Goal: Task Accomplishment & Management: Manage account settings

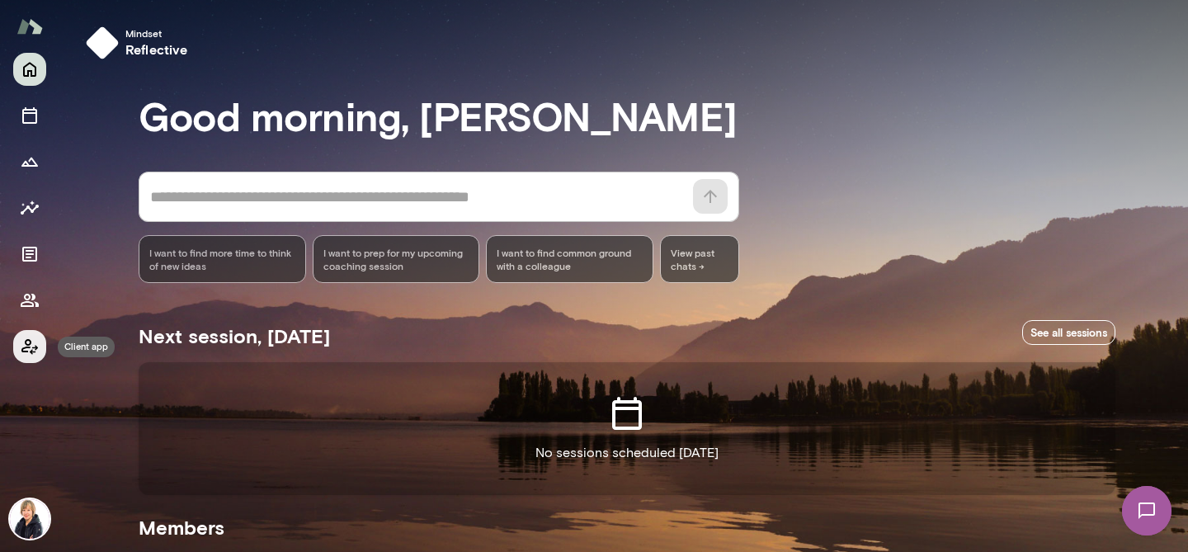
click at [38, 347] on icon "Client app" at bounding box center [30, 347] width 20 height 20
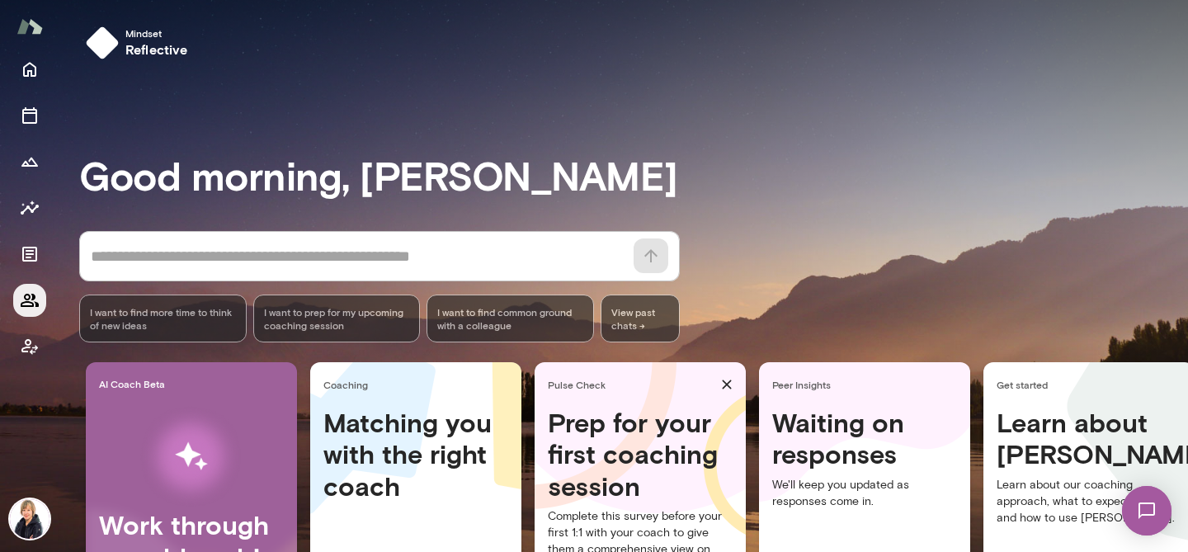
click at [31, 312] on button "Members" at bounding box center [29, 300] width 33 height 33
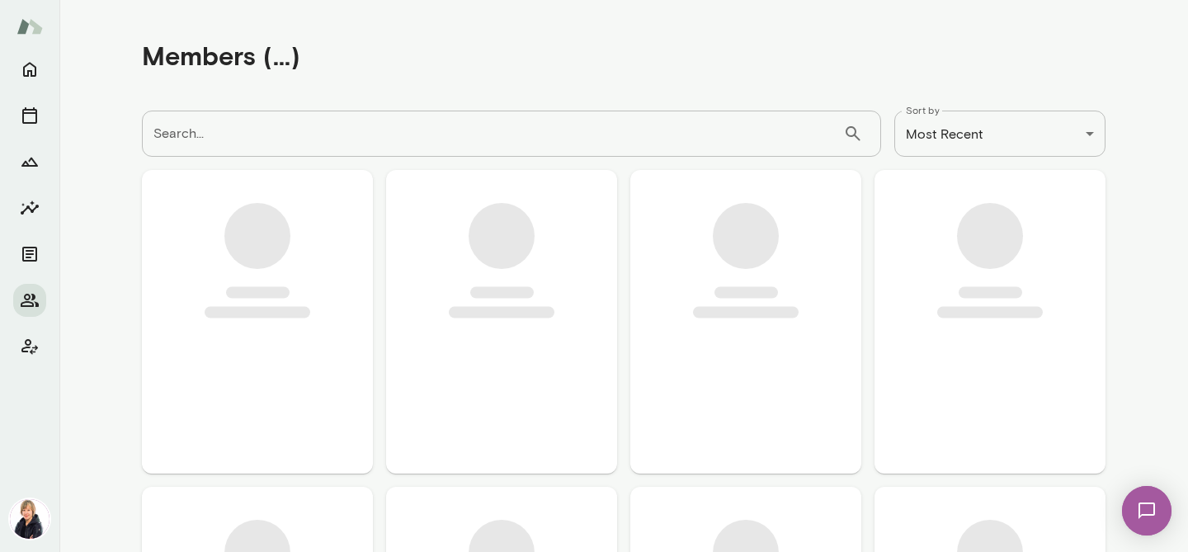
click at [41, 527] on img at bounding box center [30, 519] width 40 height 40
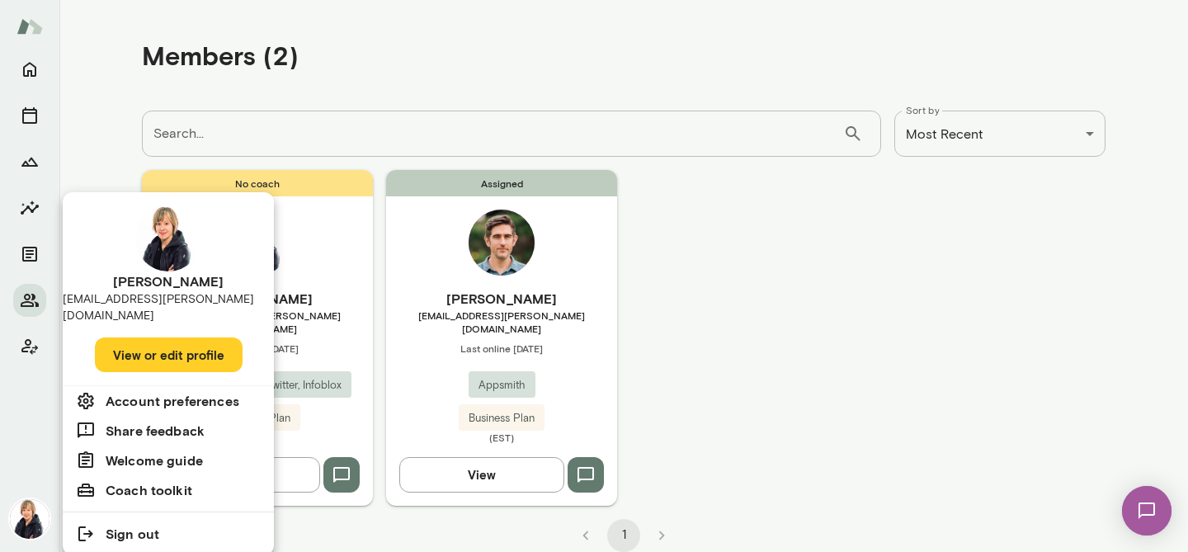
click at [154, 346] on button "View or edit profile" at bounding box center [169, 355] width 148 height 35
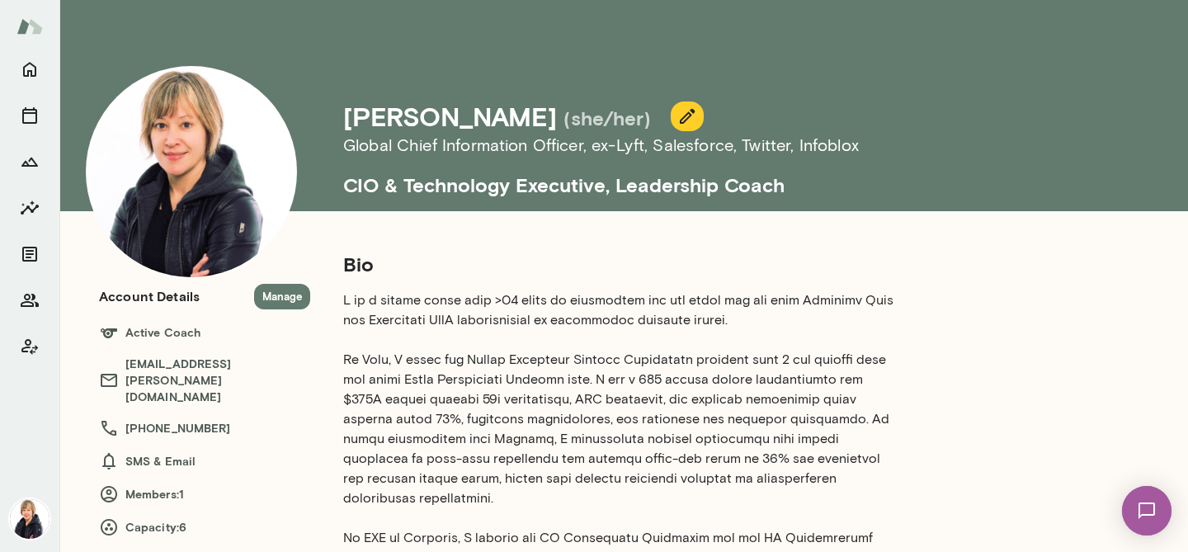
click at [680, 123] on icon "button" at bounding box center [687, 116] width 15 height 15
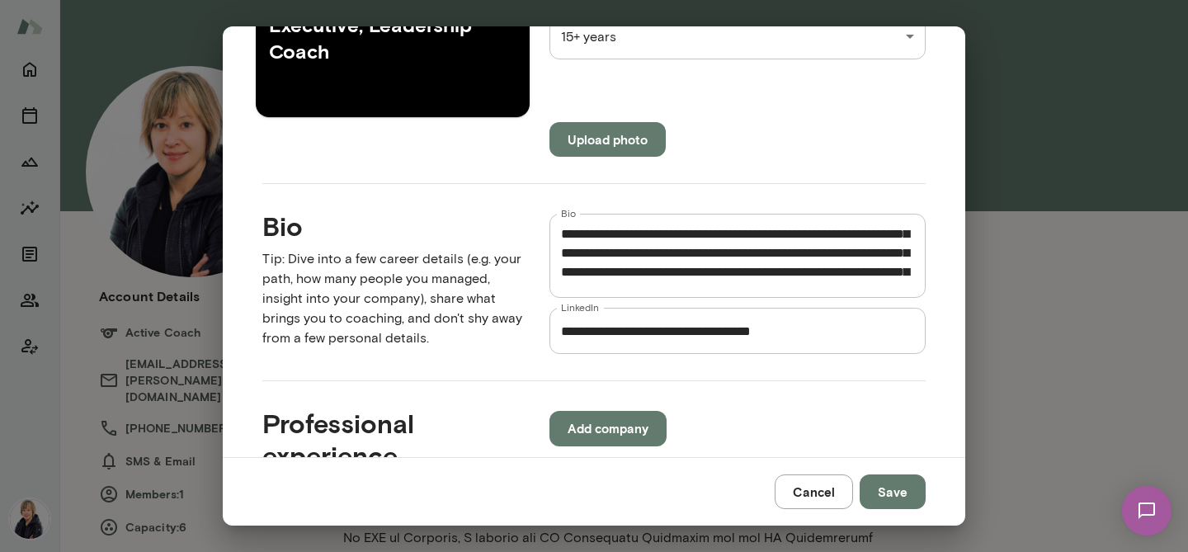
scroll to position [92, 0]
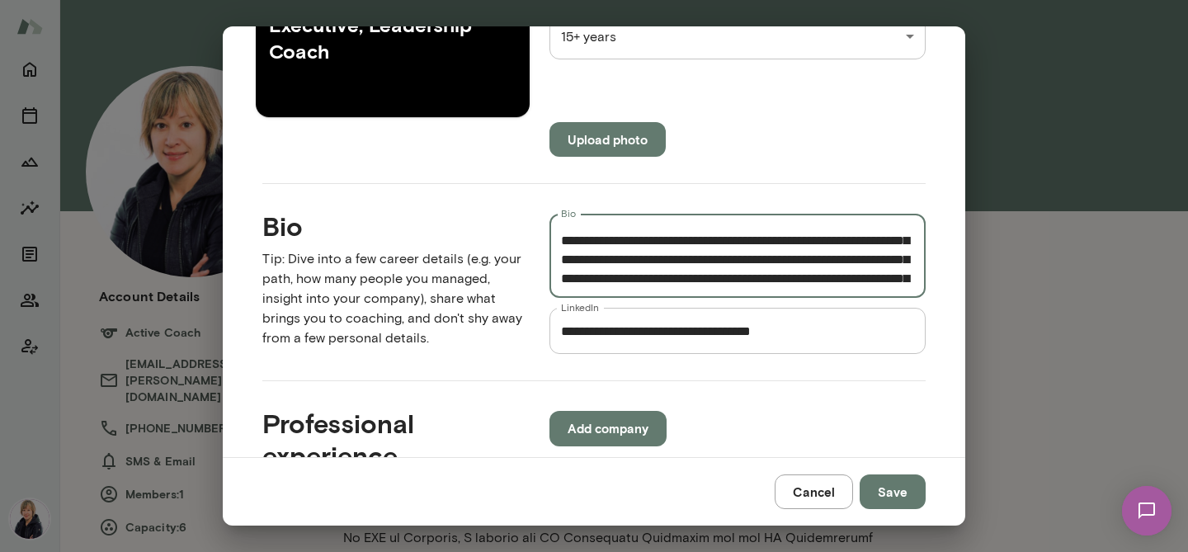
drag, startPoint x: 686, startPoint y: 239, endPoint x: 806, endPoint y: 243, distance: 120.5
click at [806, 243] on textarea "Bio" at bounding box center [737, 256] width 353 height 57
click at [627, 257] on textarea "Bio" at bounding box center [737, 256] width 353 height 57
type textarea "**********"
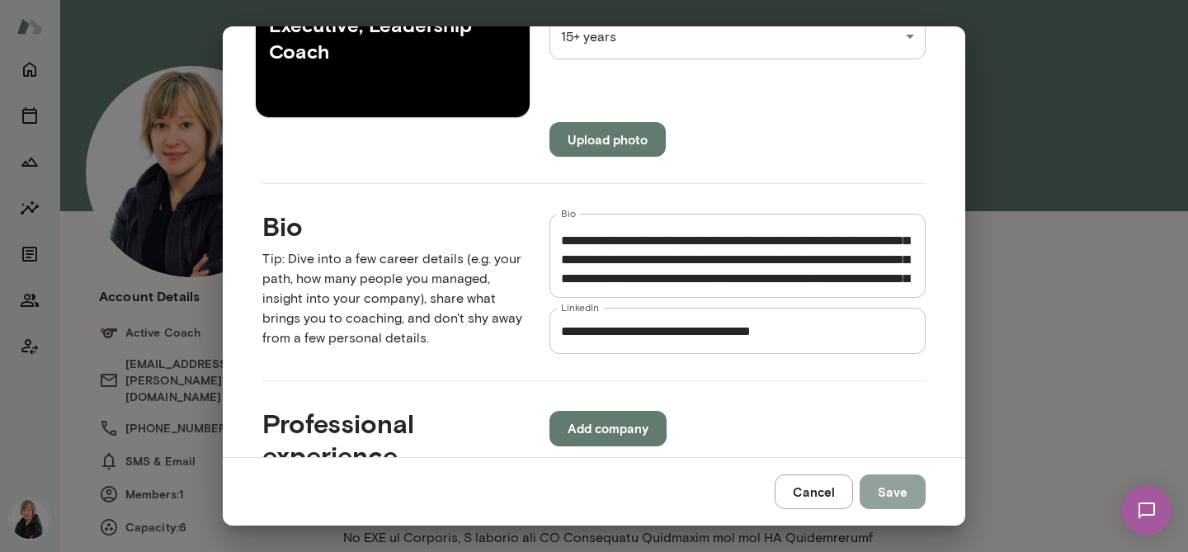
click at [892, 500] on button "Save" at bounding box center [893, 492] width 66 height 35
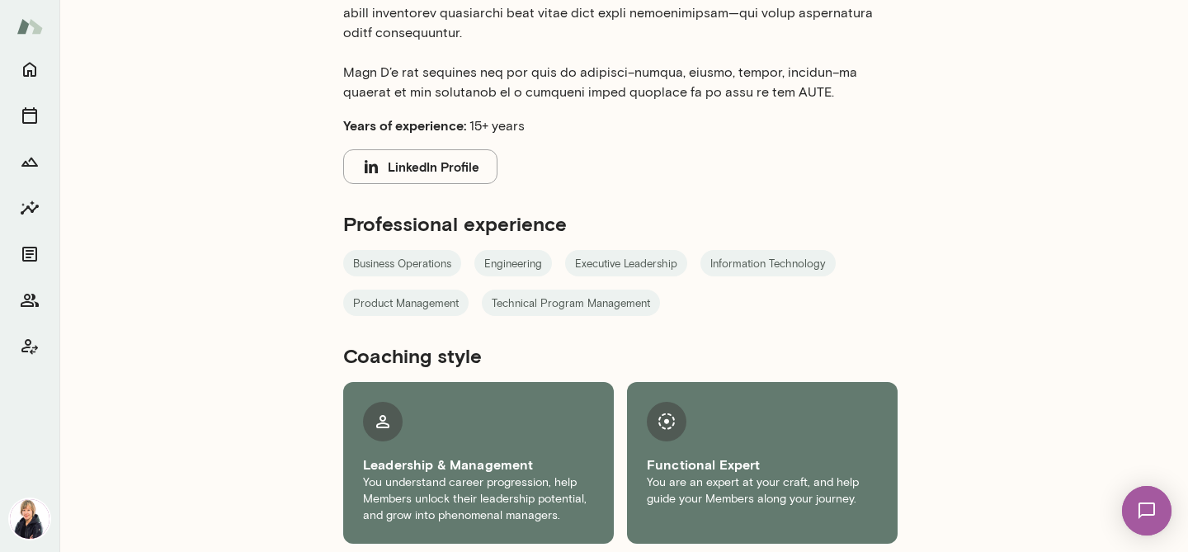
scroll to position [985, 0]
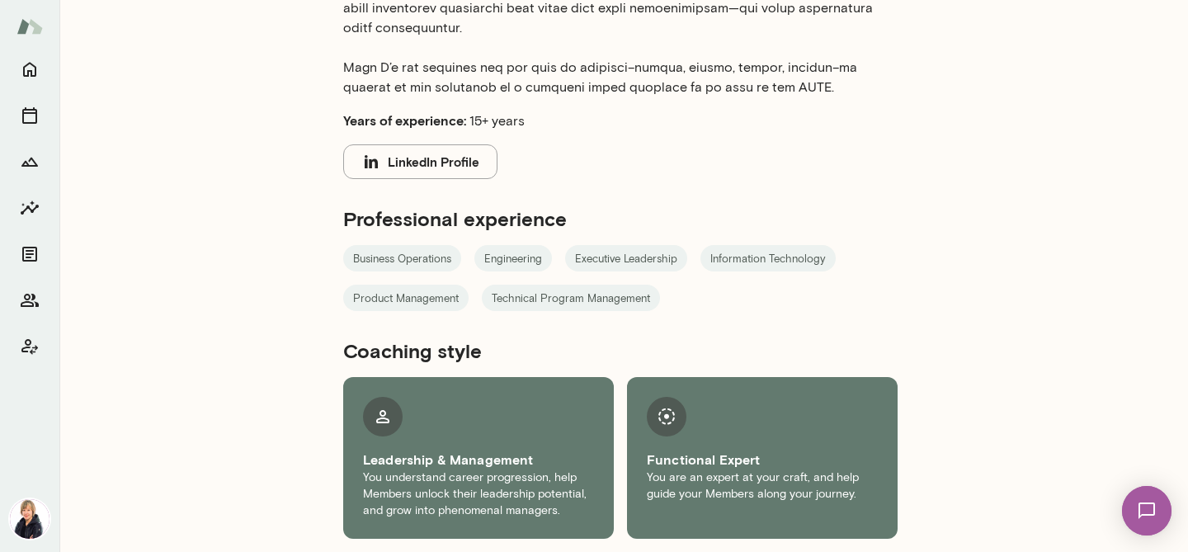
click at [389, 162] on button "LinkedIn Profile" at bounding box center [420, 161] width 154 height 35
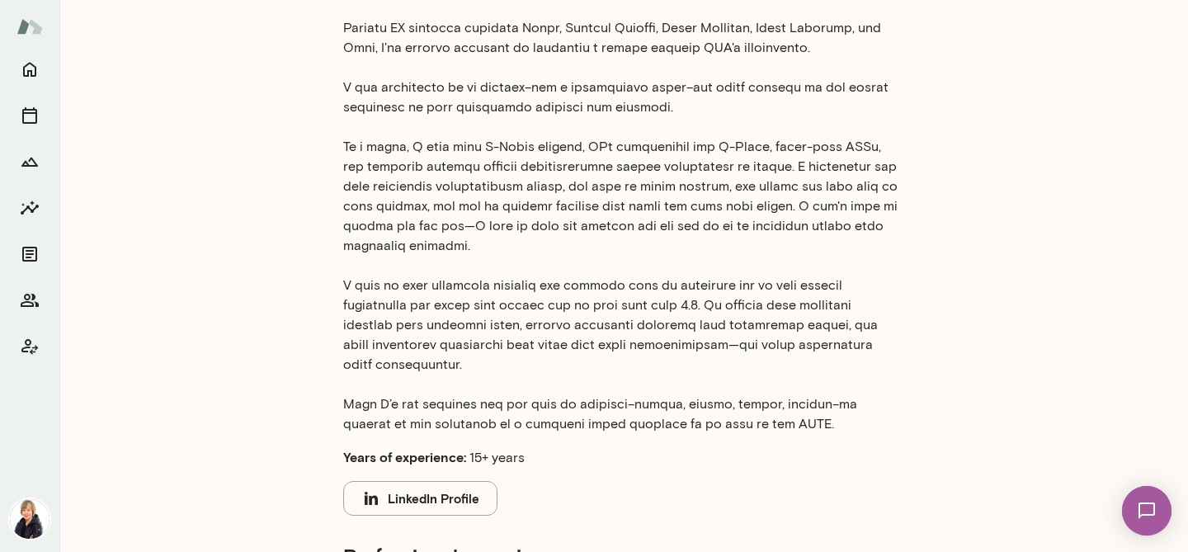
scroll to position [0, 0]
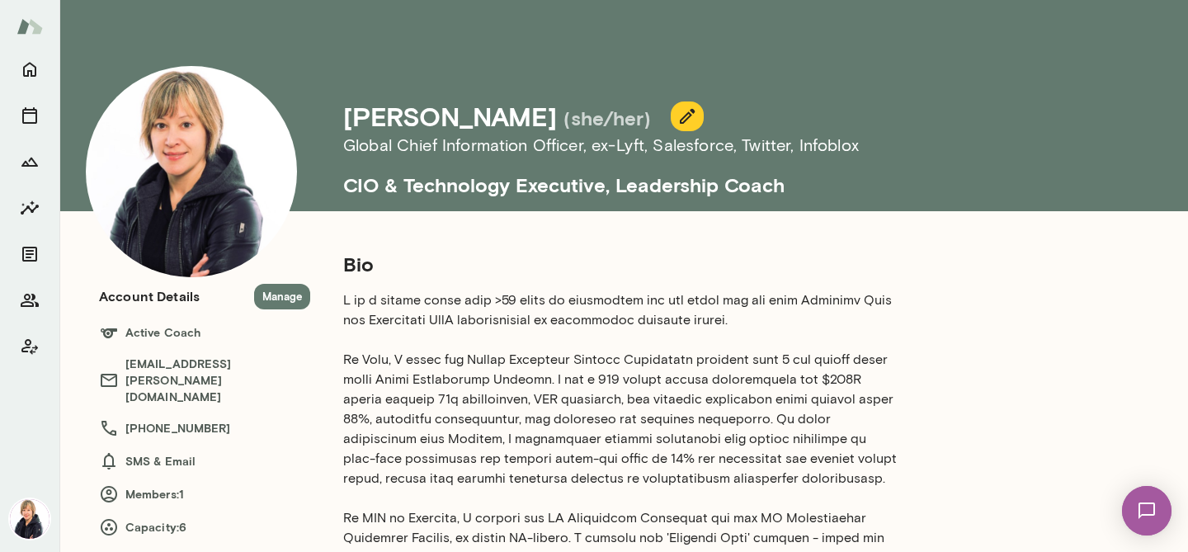
click at [678, 117] on icon "button" at bounding box center [688, 116] width 20 height 20
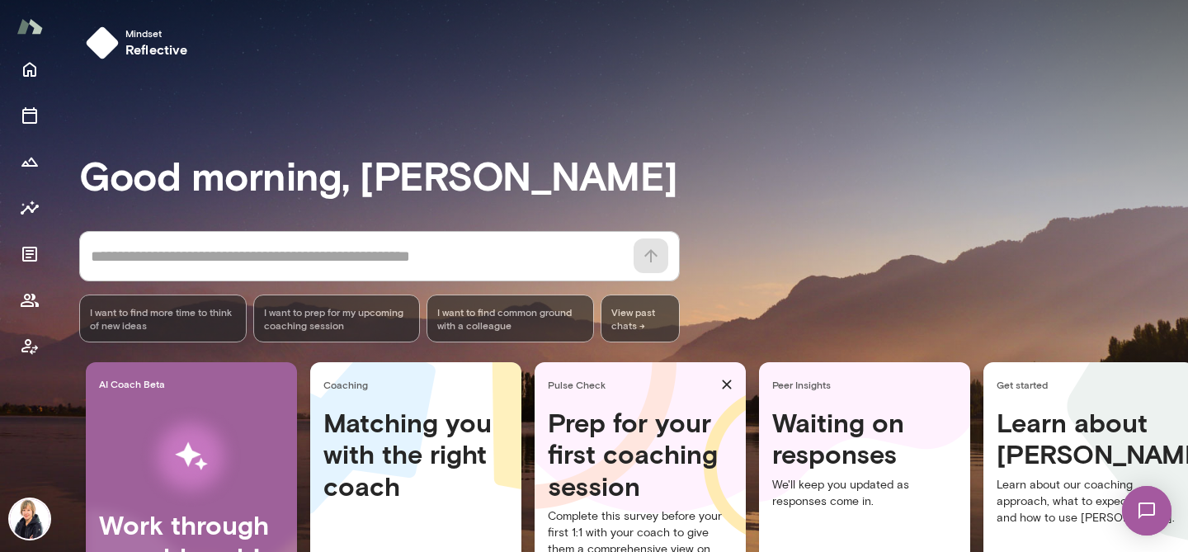
click at [35, 518] on img at bounding box center [30, 519] width 40 height 40
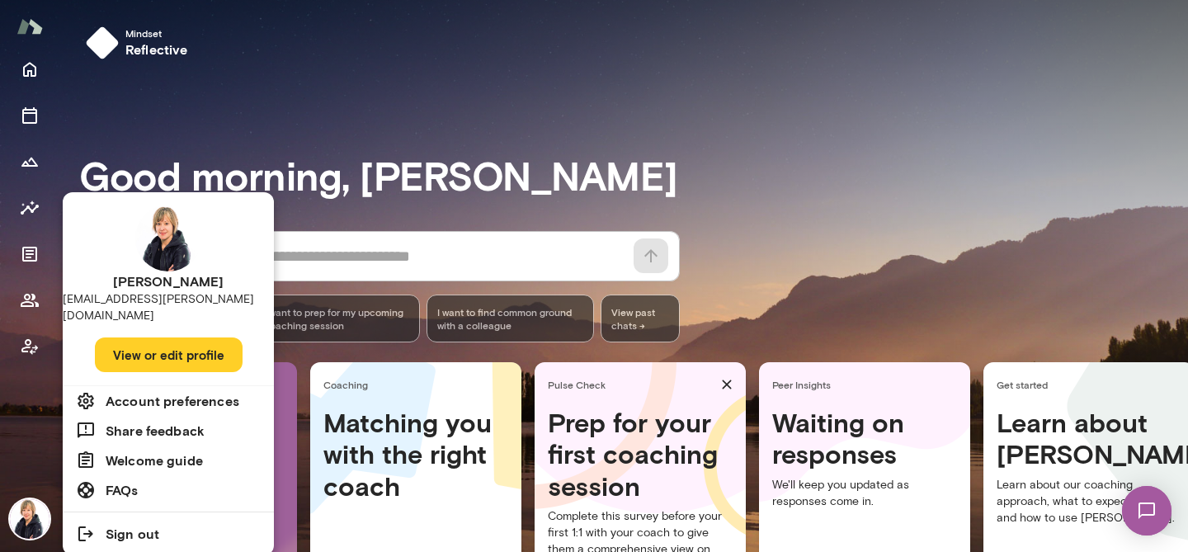
click at [177, 338] on button "View or edit profile" at bounding box center [169, 355] width 148 height 35
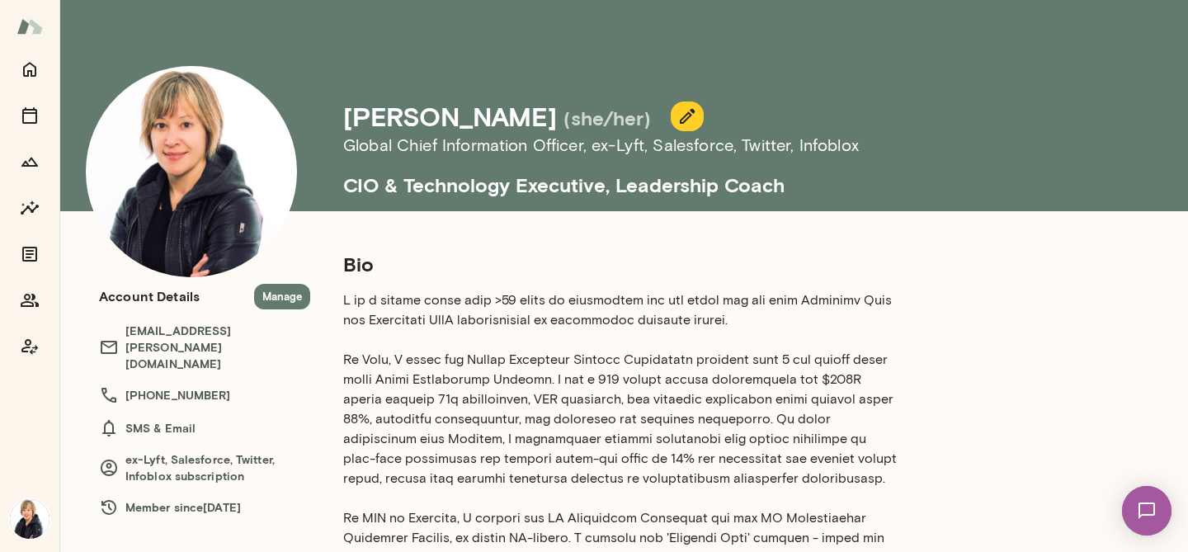
click at [680, 111] on icon "button" at bounding box center [687, 116] width 15 height 15
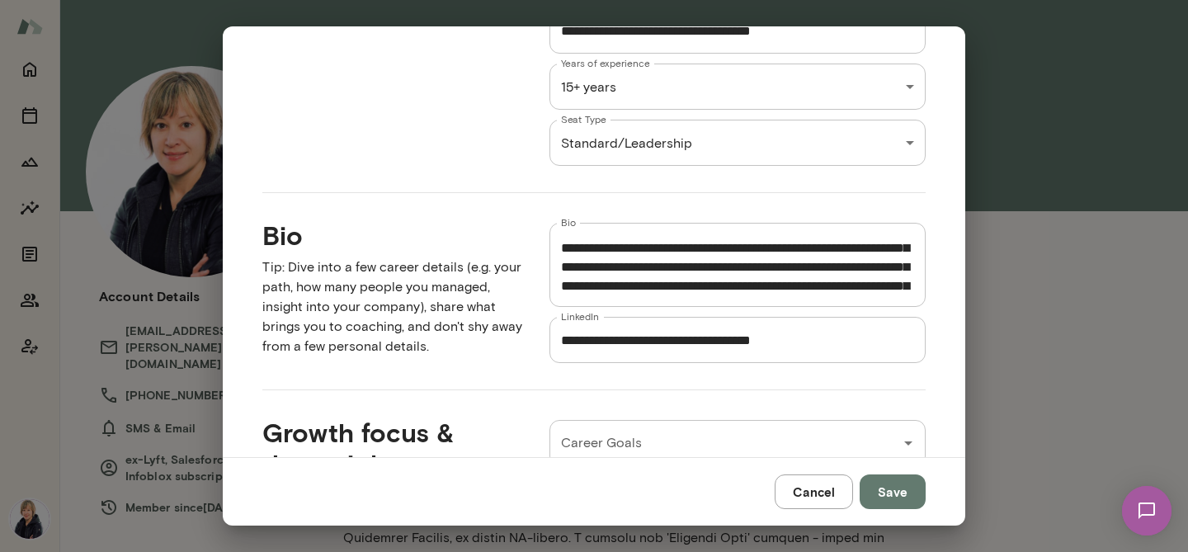
scroll to position [730, 0]
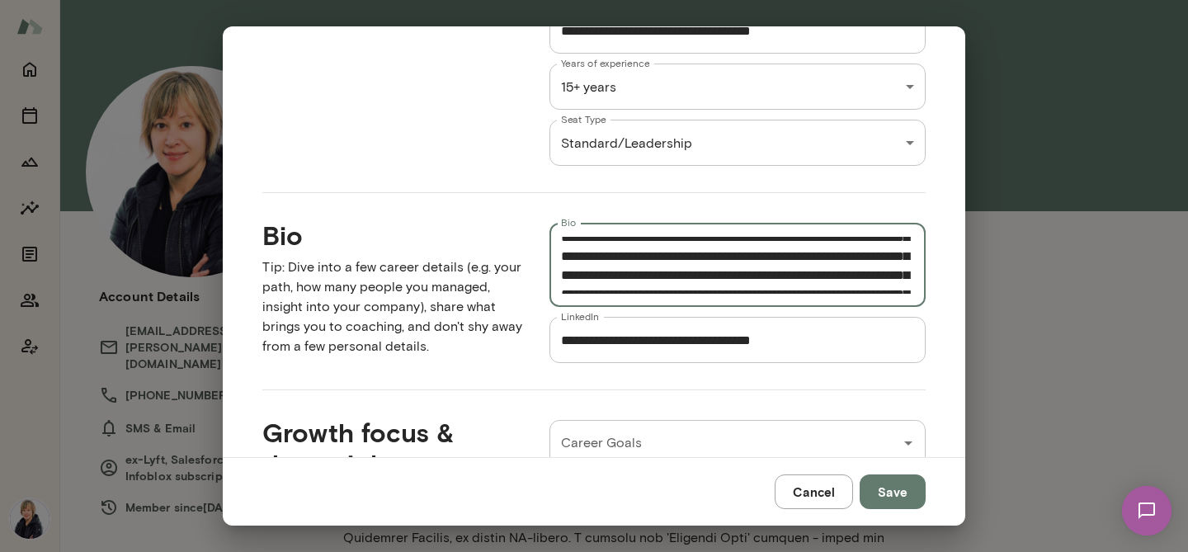
drag, startPoint x: 827, startPoint y: 258, endPoint x: 852, endPoint y: 257, distance: 24.8
click at [852, 257] on textarea "Bio" at bounding box center [737, 265] width 353 height 57
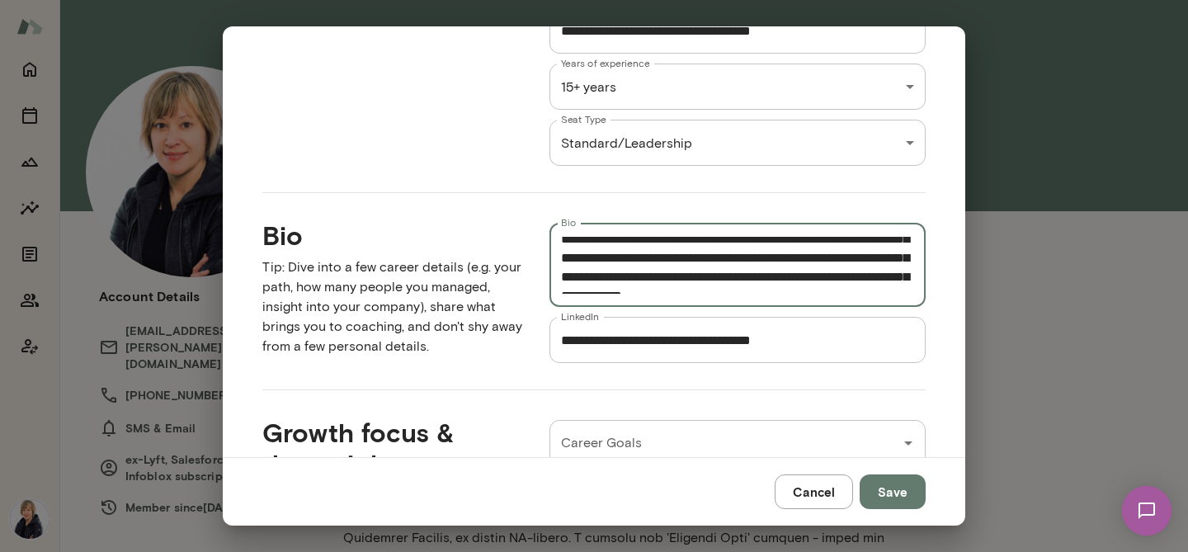
type textarea "**********"
click at [892, 479] on button "Save" at bounding box center [893, 492] width 66 height 35
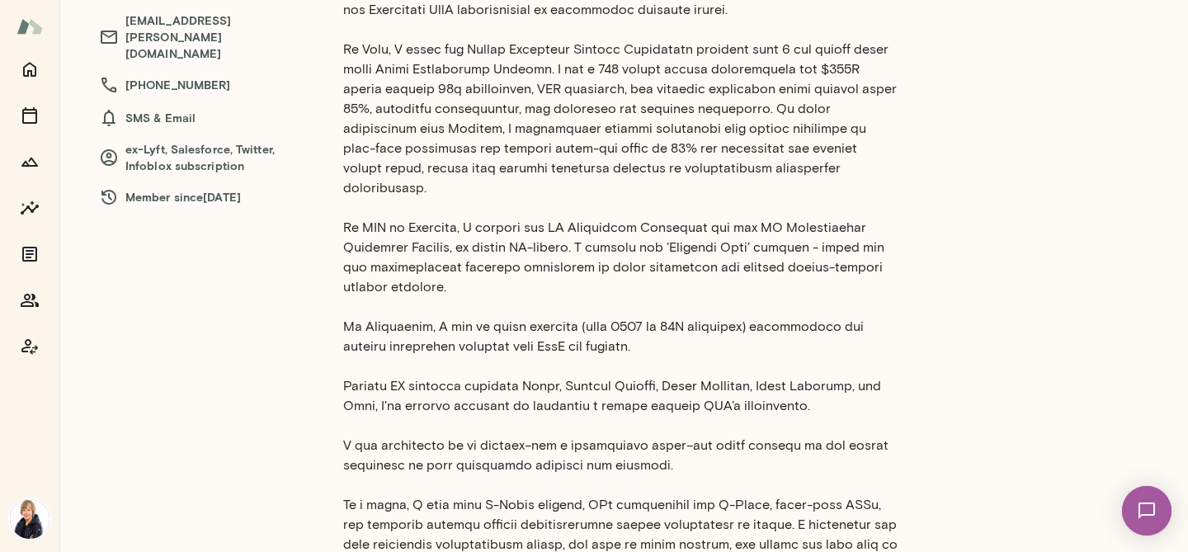
scroll to position [0, 0]
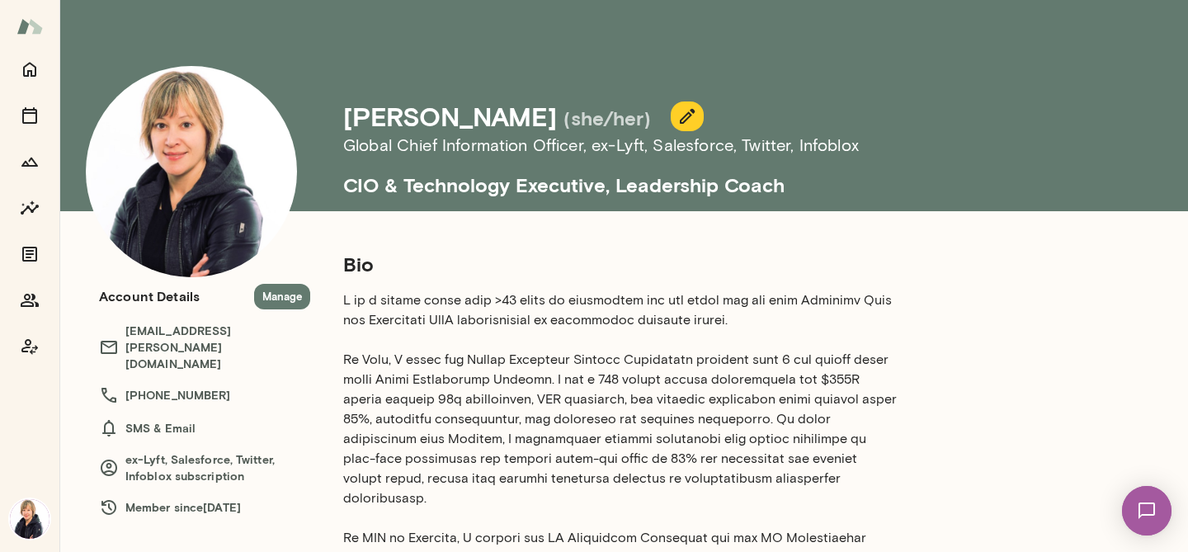
click at [678, 119] on icon "button" at bounding box center [688, 116] width 20 height 20
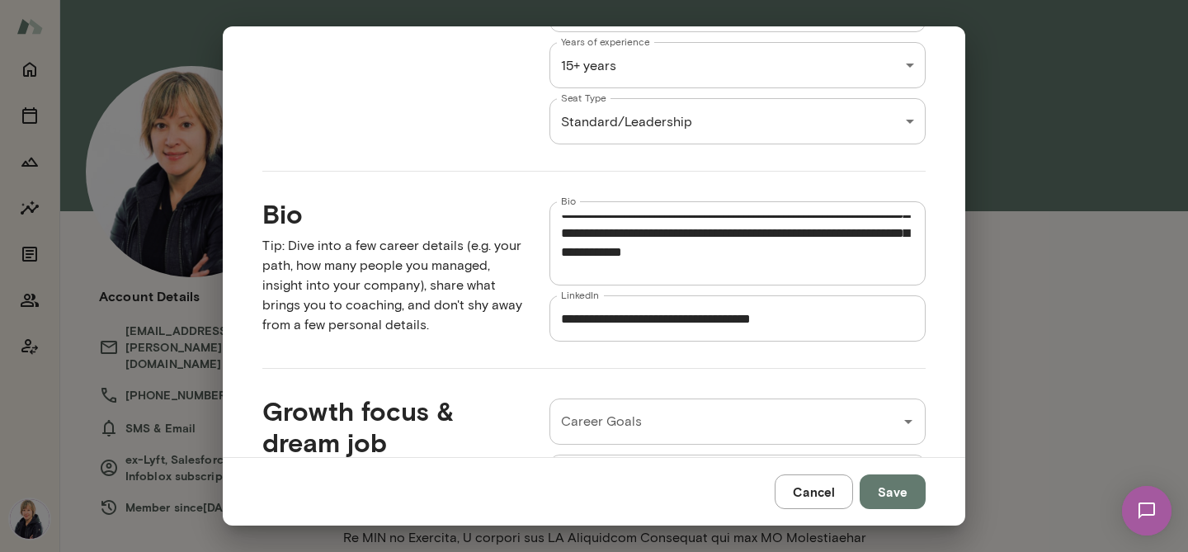
scroll to position [766, 0]
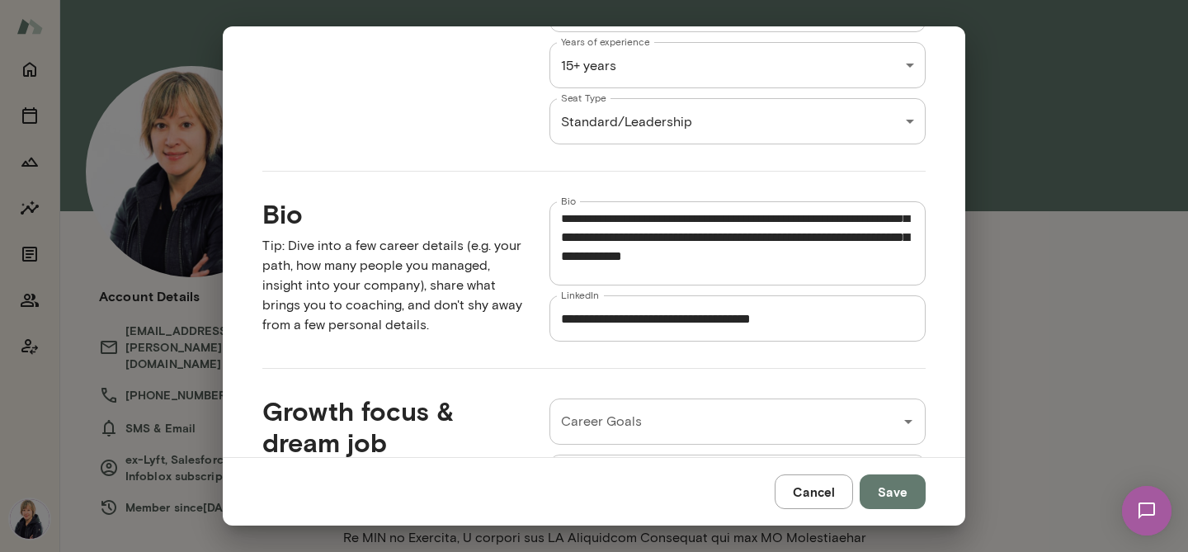
click at [560, 260] on div "* Bio" at bounding box center [738, 243] width 376 height 84
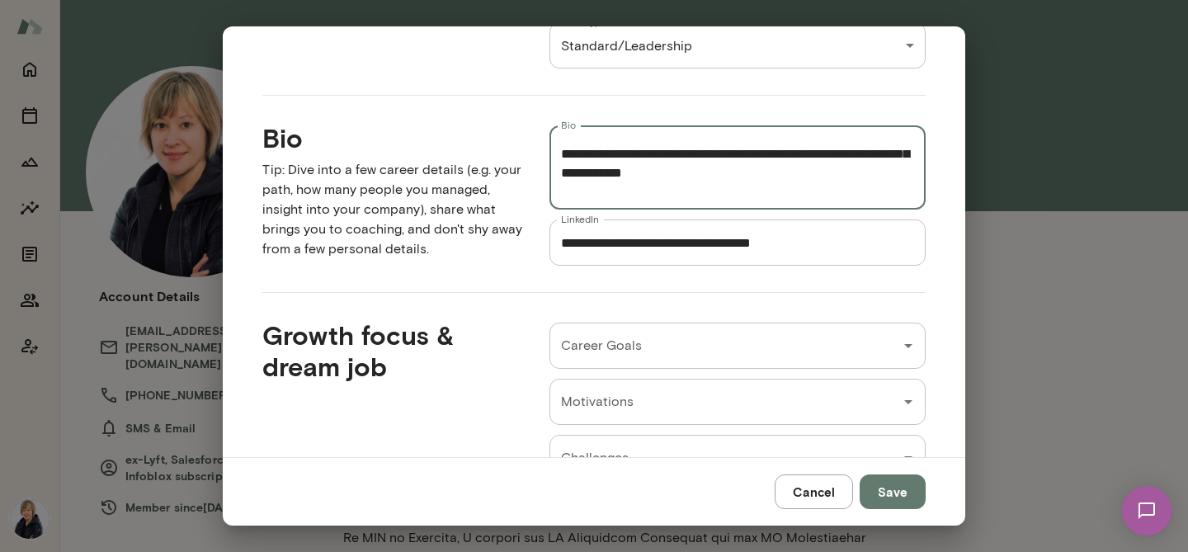
scroll to position [768, 0]
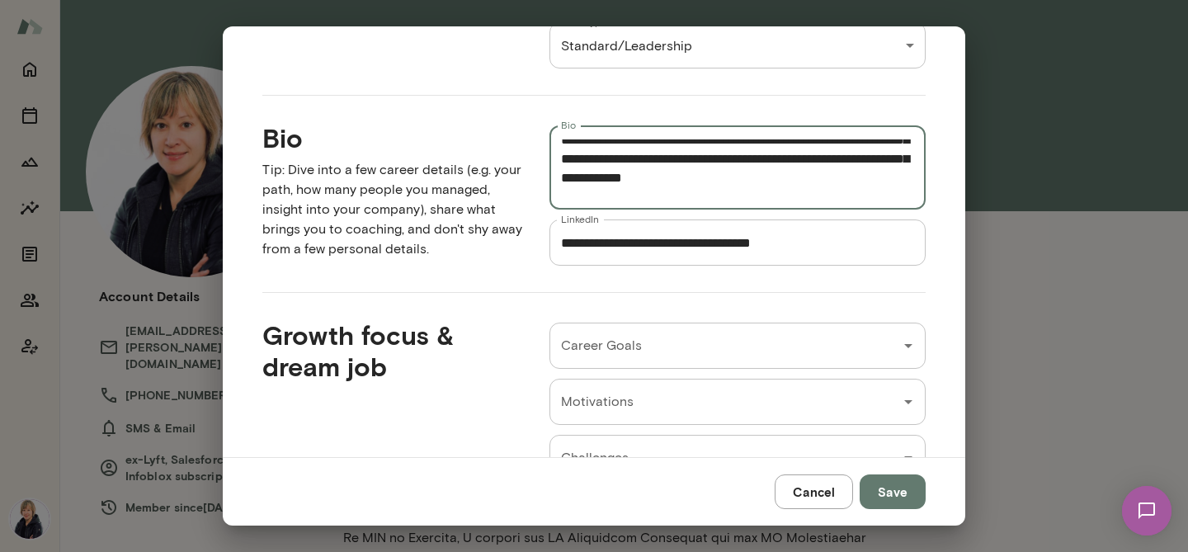
drag, startPoint x: 678, startPoint y: 180, endPoint x: 552, endPoint y: 173, distance: 125.6
click at [552, 173] on div "* Bio" at bounding box center [738, 167] width 376 height 84
click at [682, 180] on textarea "Bio" at bounding box center [737, 167] width 353 height 57
click at [563, 177] on textarea "Bio" at bounding box center [737, 167] width 353 height 57
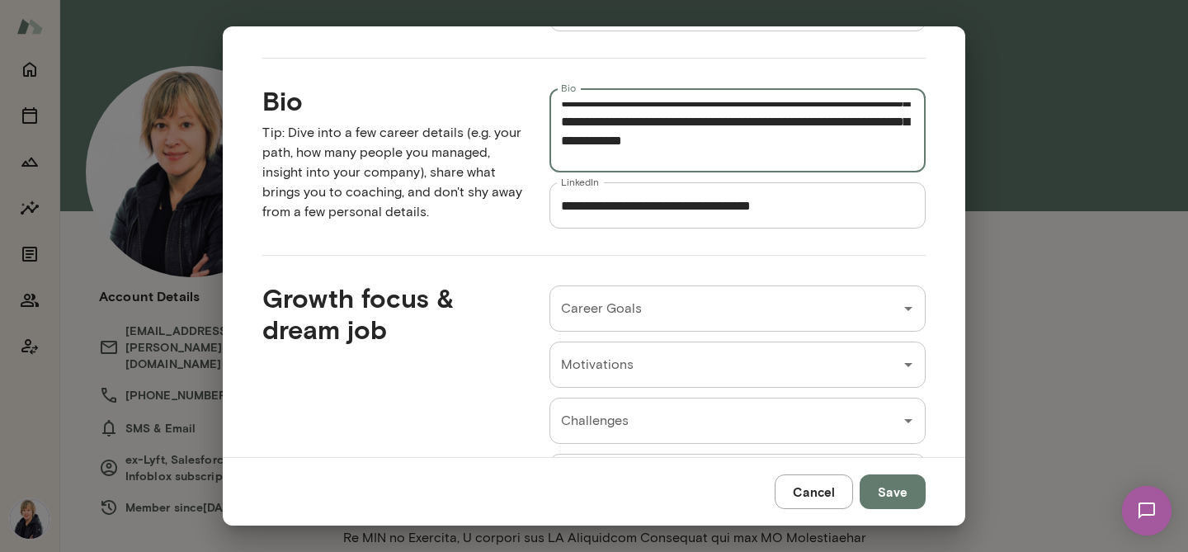
drag, startPoint x: 718, startPoint y: 141, endPoint x: 604, endPoint y: 135, distance: 114.1
click at [604, 135] on textarea "Bio" at bounding box center [737, 130] width 353 height 57
type textarea "**********"
click at [909, 517] on div "Cancel Save" at bounding box center [594, 491] width 743 height 69
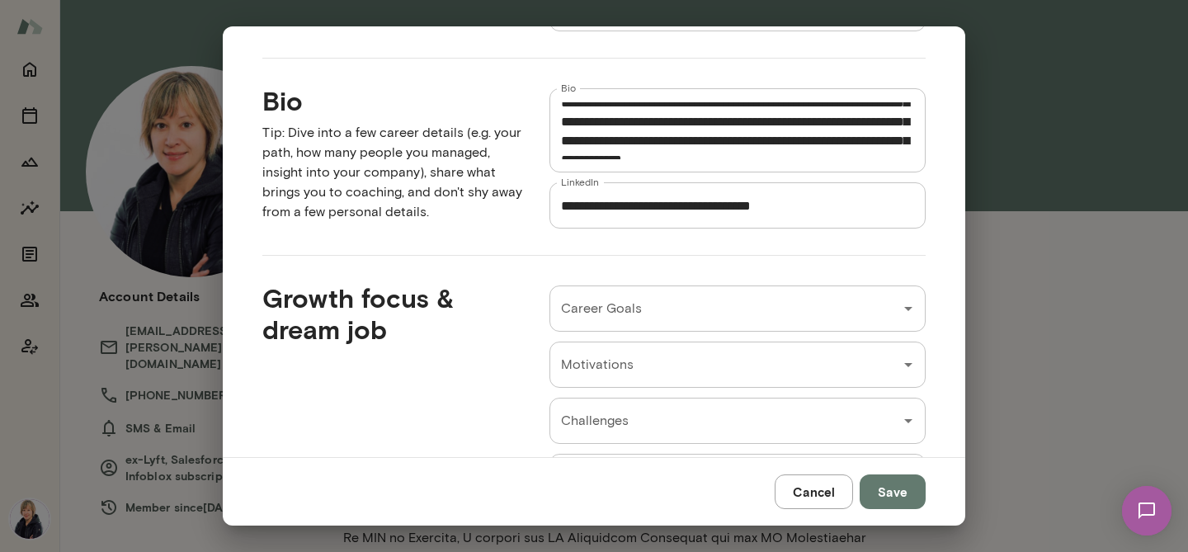
click at [906, 489] on button "Save" at bounding box center [893, 492] width 66 height 35
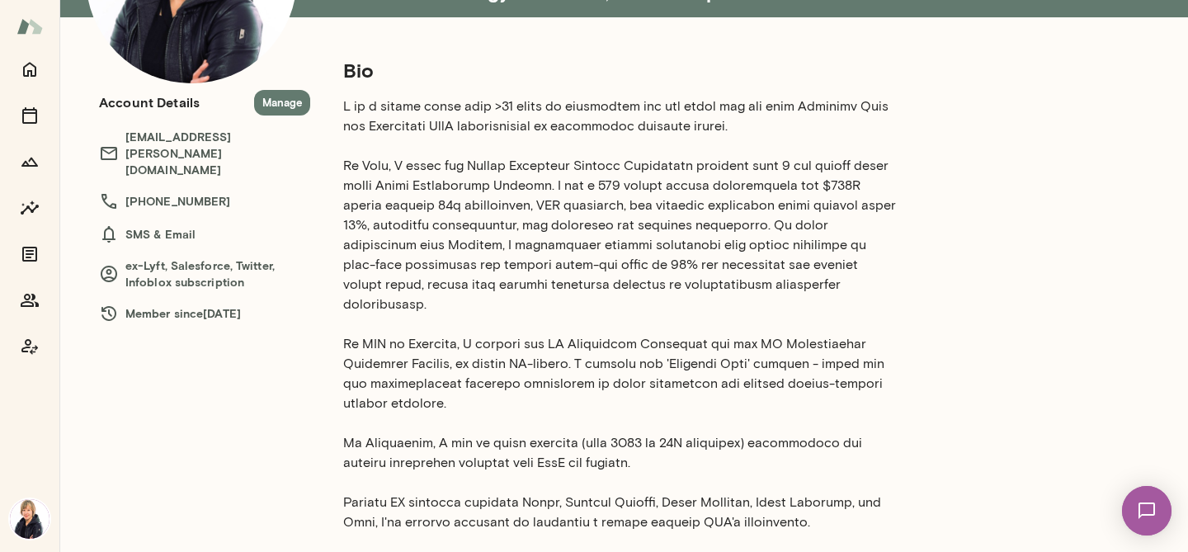
scroll to position [0, 0]
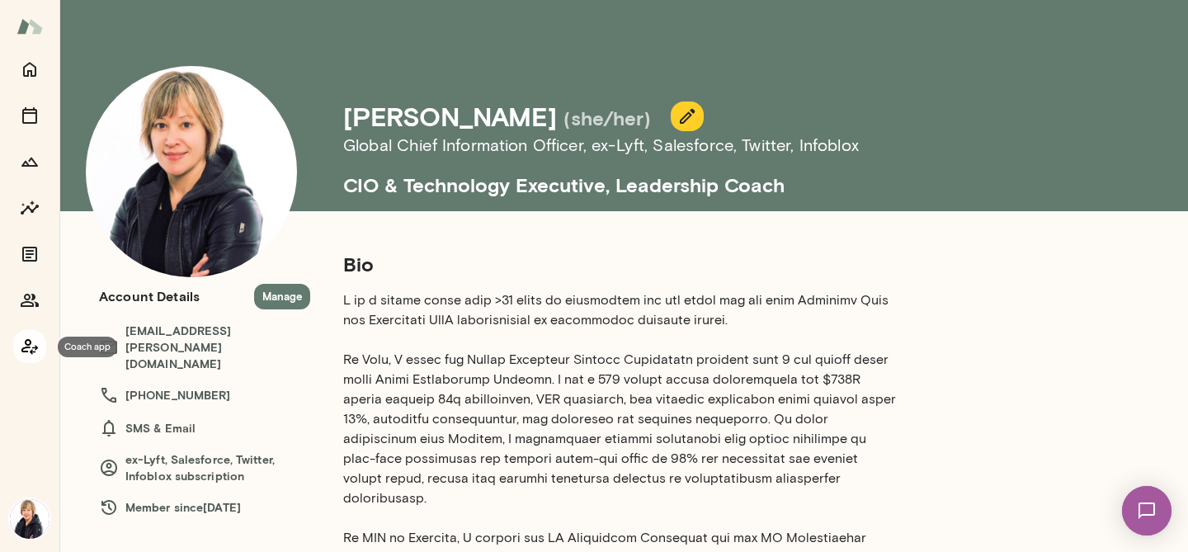
click at [26, 356] on icon "Coach app" at bounding box center [30, 347] width 20 height 20
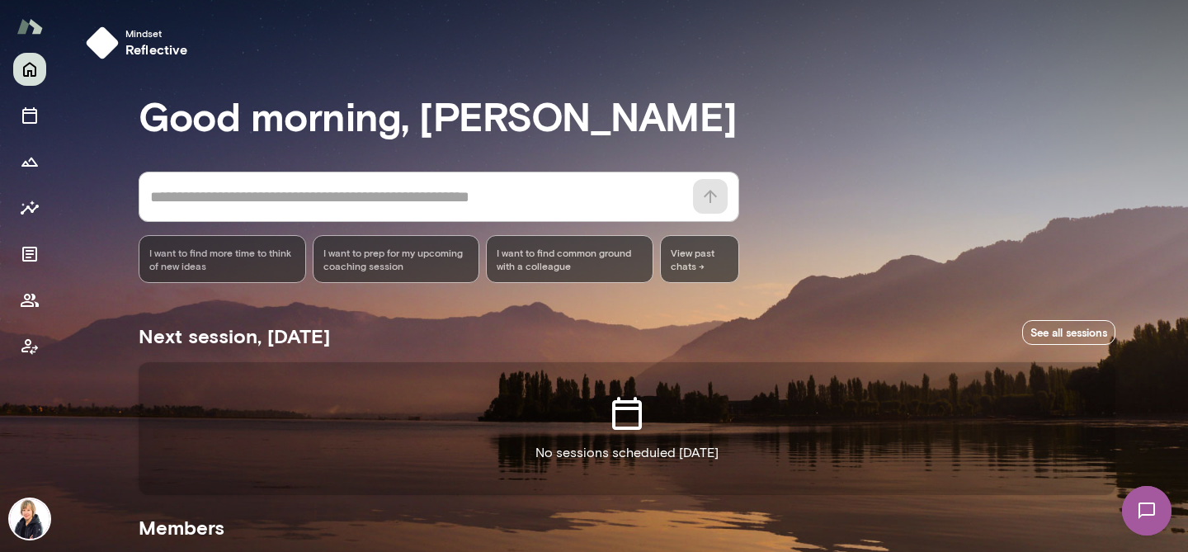
click at [26, 521] on img at bounding box center [30, 519] width 40 height 40
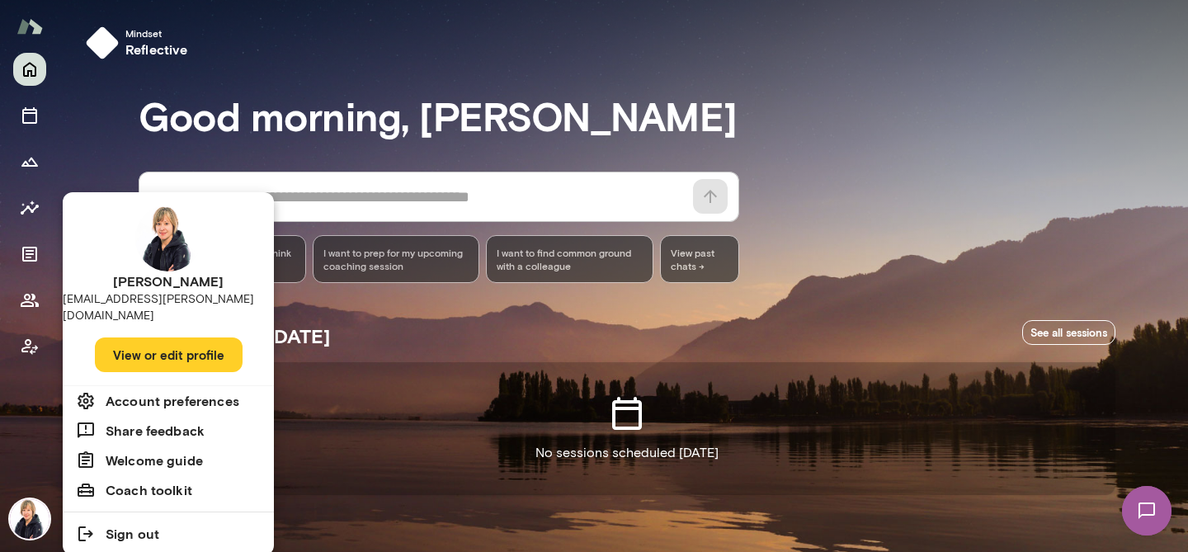
click at [176, 229] on img at bounding box center [168, 239] width 66 height 66
click at [202, 339] on button "View or edit profile" at bounding box center [169, 355] width 148 height 35
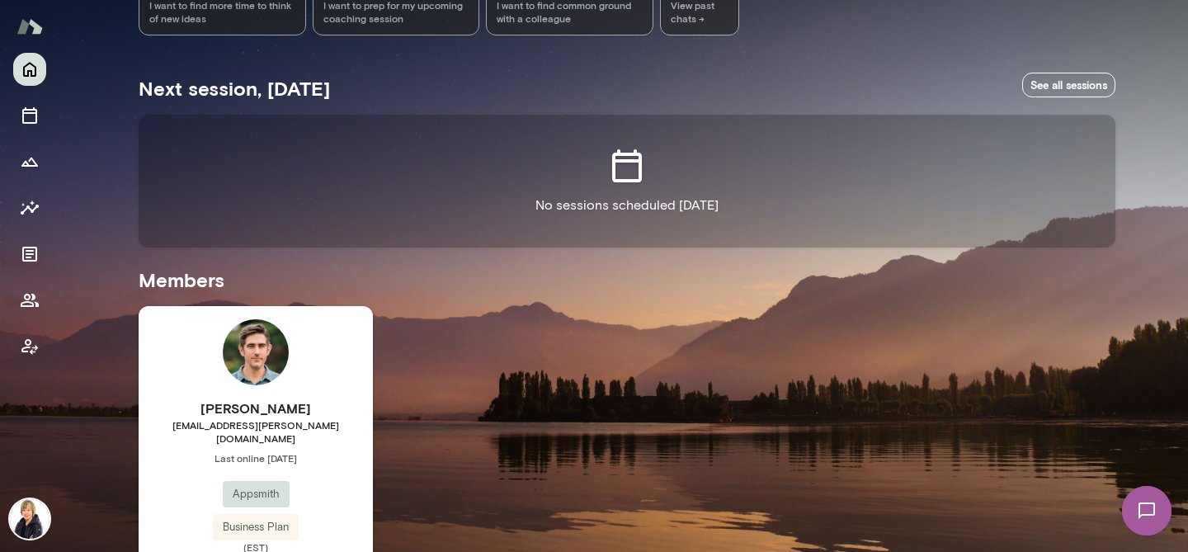
scroll to position [317, 0]
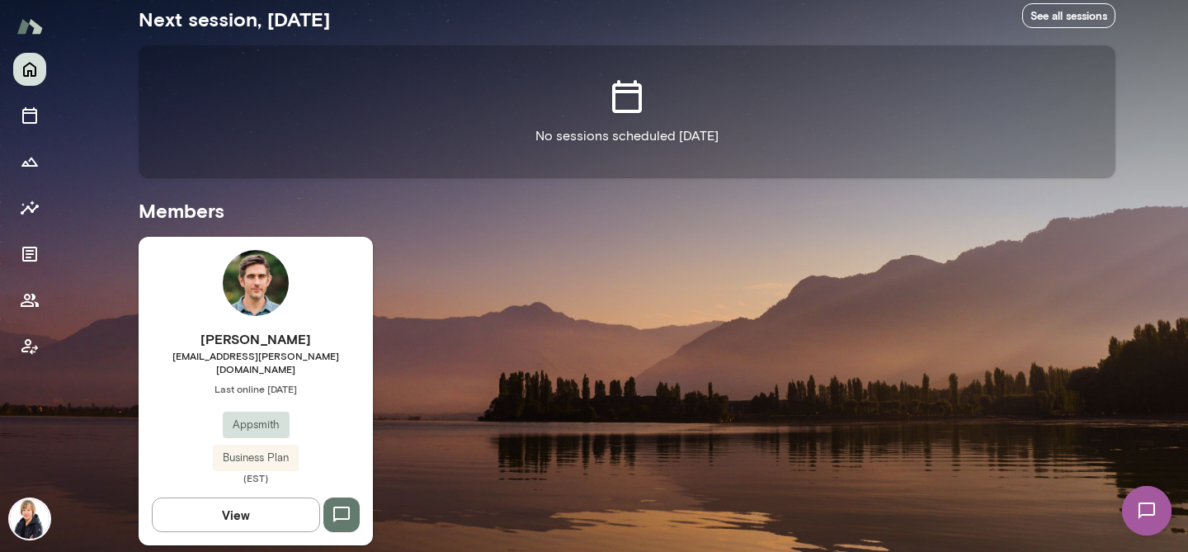
click at [29, 515] on img at bounding box center [30, 519] width 40 height 40
